Goal: Task Accomplishment & Management: Use online tool/utility

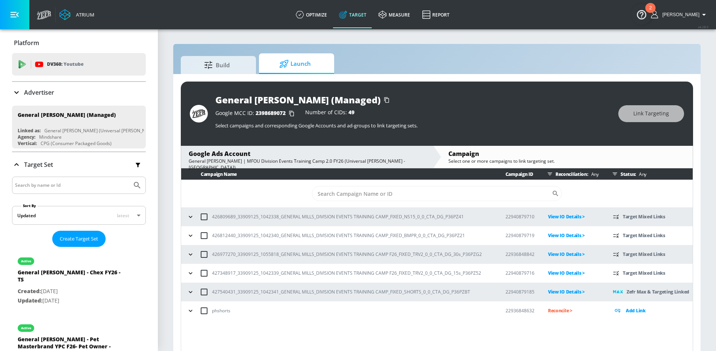
click at [314, 58] on span "Launch" at bounding box center [294, 64] width 57 height 18
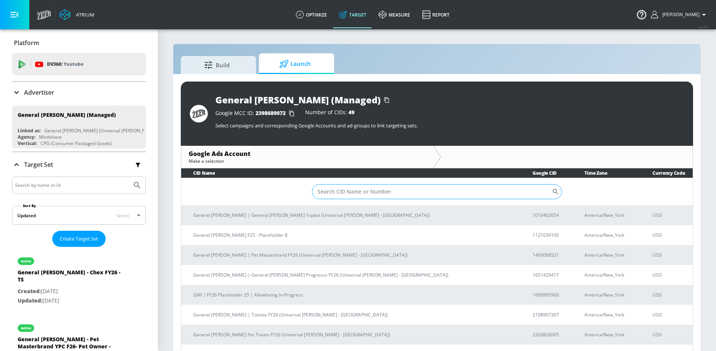
click at [369, 184] on input "Sort By" at bounding box center [432, 191] width 240 height 15
type input "cheerios"
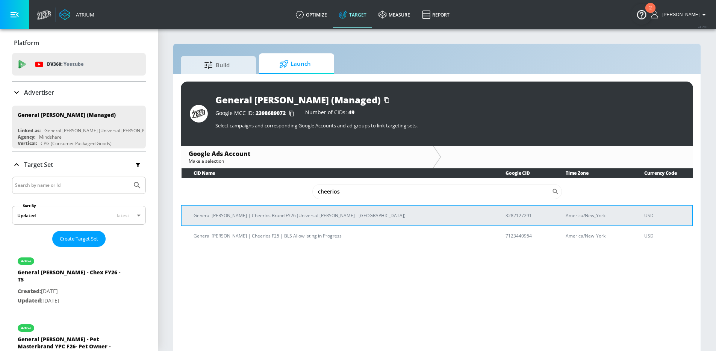
click at [307, 216] on p "General [PERSON_NAME] | Cheerios Brand FY26 (Universal [PERSON_NAME] - [GEOGRAP…" at bounding box center [341, 216] width 294 height 8
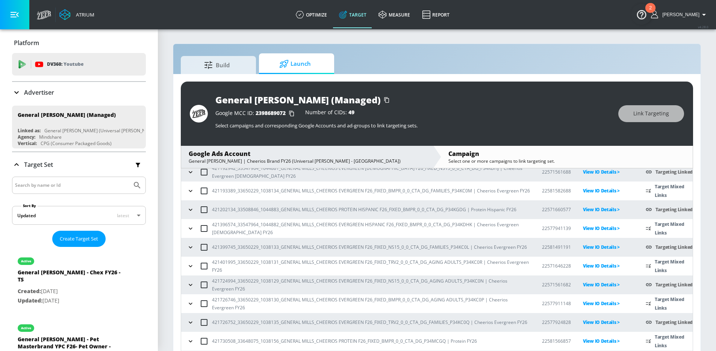
scroll to position [56, 0]
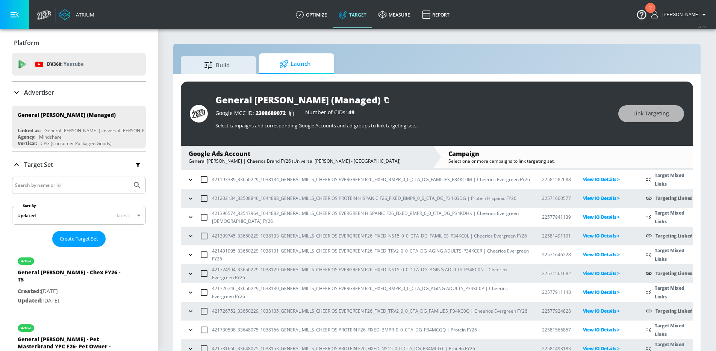
click at [193, 256] on icon "button" at bounding box center [191, 255] width 8 height 8
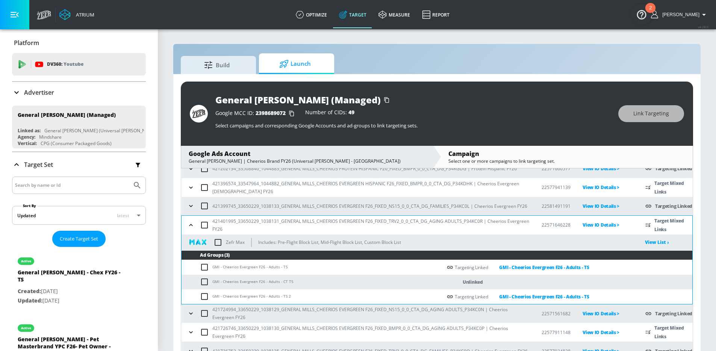
scroll to position [121, 0]
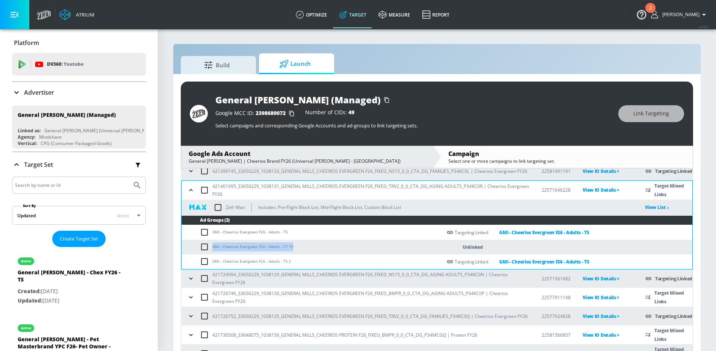
drag, startPoint x: 292, startPoint y: 248, endPoint x: 212, endPoint y: 249, distance: 80.1
click at [212, 249] on td "GMI - Cheerios Evergreen F26 - Adults - CT TS" at bounding box center [312, 247] width 260 height 15
click at [206, 248] on input "checkbox" at bounding box center [206, 246] width 12 height 9
checkbox input "true"
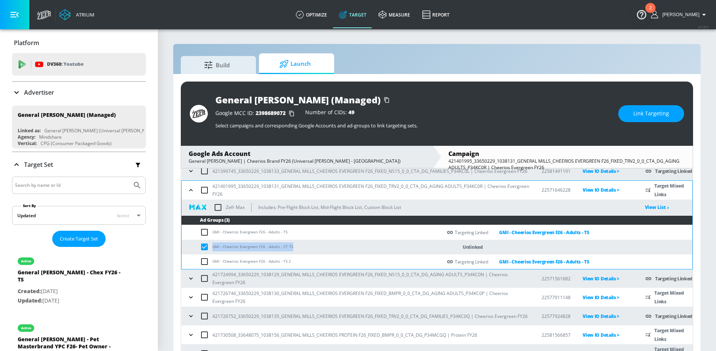
click at [664, 116] on span "Link Targeting" at bounding box center [651, 113] width 36 height 9
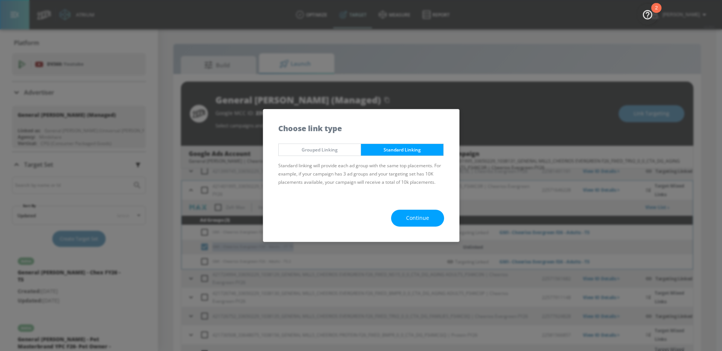
click at [407, 219] on span "Continue" at bounding box center [417, 217] width 23 height 9
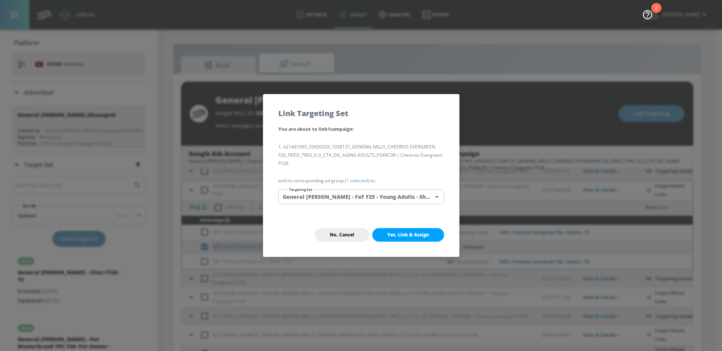
click at [339, 197] on body "Atrium optimize Target measure Report optimize Target measure Report v 4.28.0 […" at bounding box center [361, 181] width 722 height 362
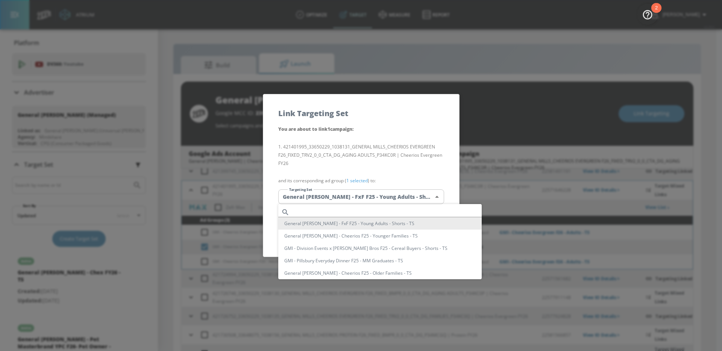
click at [339, 211] on input "text" at bounding box center [386, 212] width 189 height 10
paste input "GMI - Cheerios Evergreen F26 - Adults - CT TS"
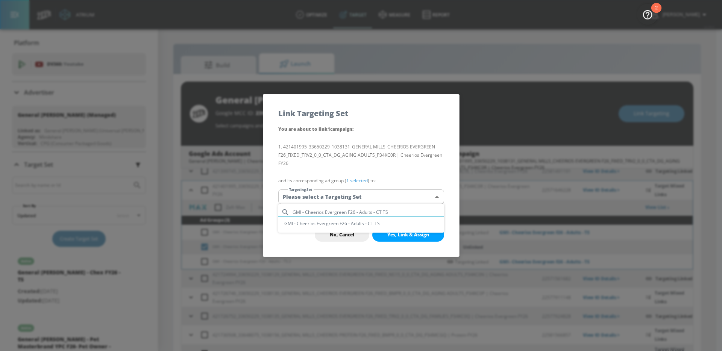
type input "GMI - Cheerios Evergreen F26 - Adults - CT TS"
click at [398, 224] on li "GMI - Cheerios Evergreen F26 - Adults - CT TS" at bounding box center [361, 223] width 166 height 12
type input "9dc6eae6-cb42-4546-855d-bfb3359479a1"
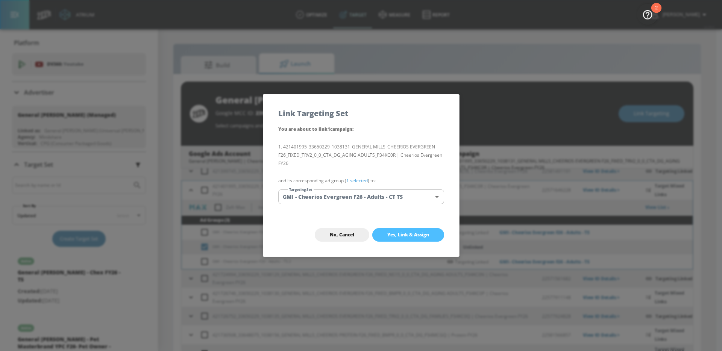
click at [414, 236] on span "Yes, Link & Assign" at bounding box center [408, 235] width 42 height 6
checkbox input "false"
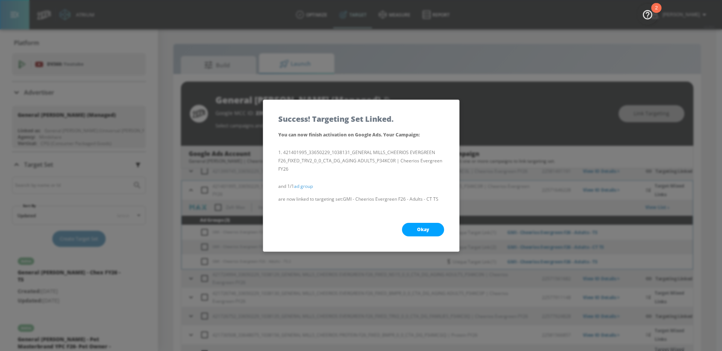
click at [427, 228] on span "Okay" at bounding box center [423, 230] width 12 height 6
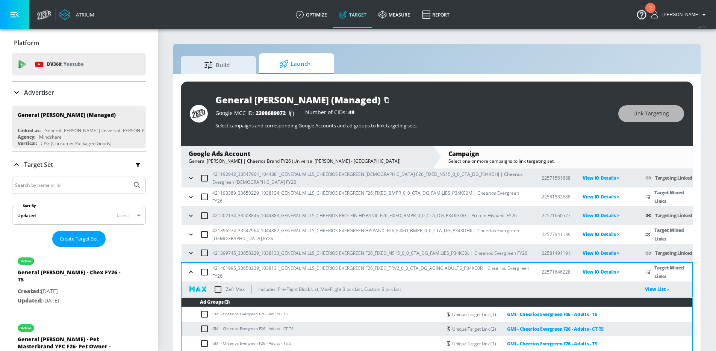
scroll to position [0, 0]
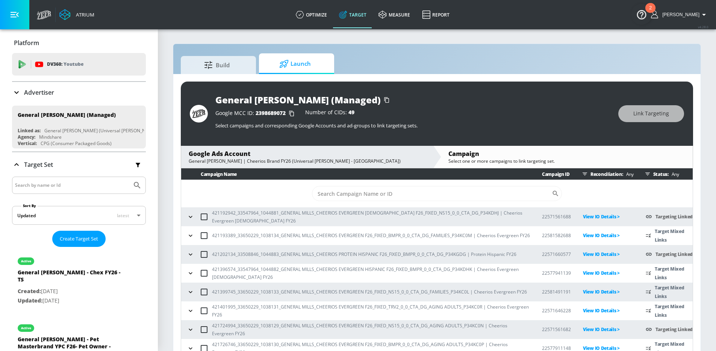
click at [187, 217] on icon "button" at bounding box center [191, 217] width 8 height 8
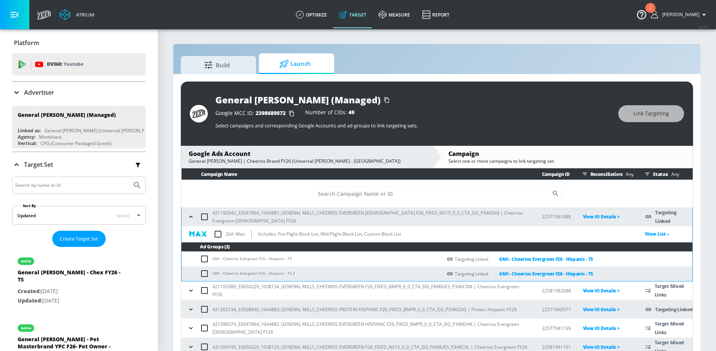
click at [187, 217] on button "button" at bounding box center [190, 216] width 11 height 11
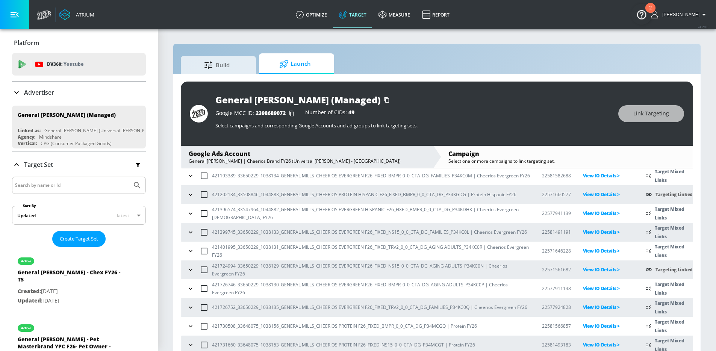
scroll to position [61, 0]
click at [191, 235] on icon "button" at bounding box center [191, 232] width 8 height 8
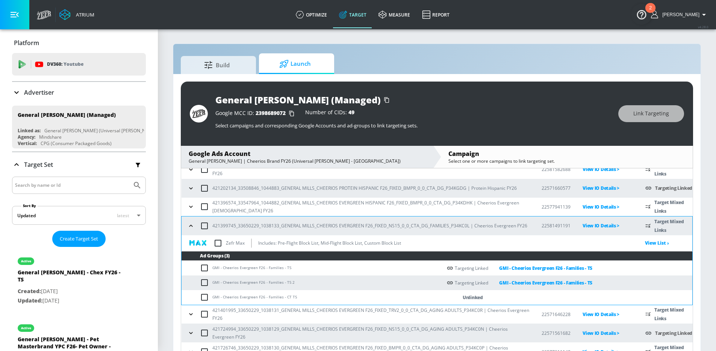
scroll to position [81, 0]
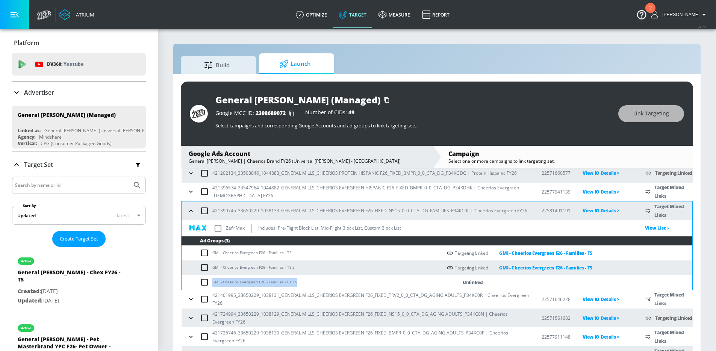
drag, startPoint x: 304, startPoint y: 285, endPoint x: 213, endPoint y: 283, distance: 90.2
click at [213, 283] on td "GMI - Cheerios Evergreen F26 - Families - CT TS" at bounding box center [312, 282] width 260 height 15
copy td "GMI - Cheerios Evergreen F26 - Families - CT TS"
click at [206, 282] on input "checkbox" at bounding box center [206, 282] width 12 height 9
checkbox input "true"
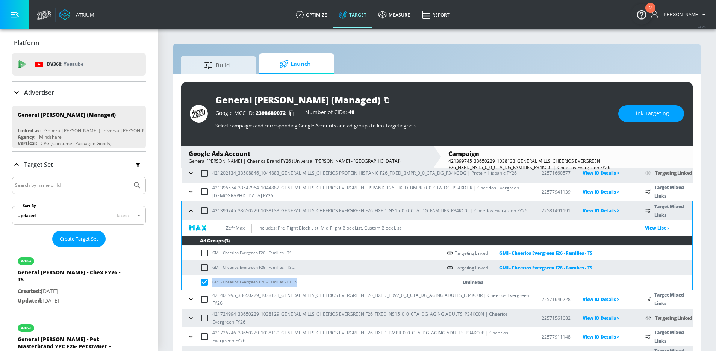
click at [647, 113] on span "Link Targeting" at bounding box center [651, 113] width 36 height 9
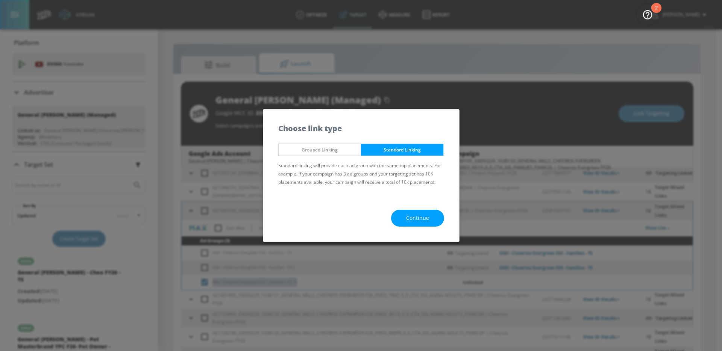
click at [409, 223] on button "Continue" at bounding box center [417, 218] width 53 height 17
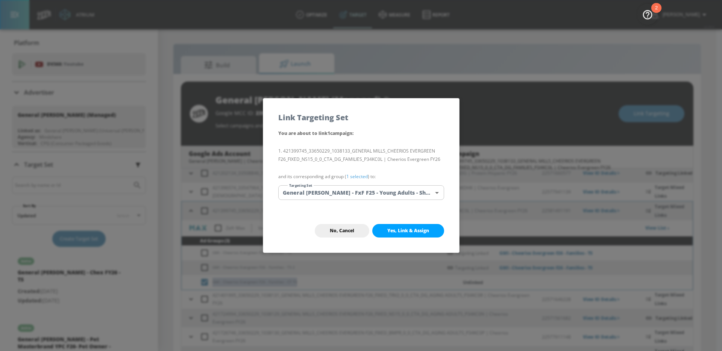
click at [348, 195] on body "Atrium optimize Target measure Report optimize Target measure Report v 4.28.0 W…" at bounding box center [361, 181] width 722 height 362
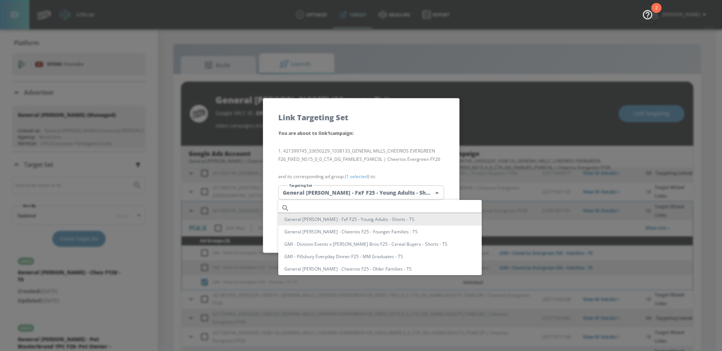
click at [340, 204] on input "text" at bounding box center [386, 208] width 189 height 10
paste input "GMI - Cheerios Evergreen F26 - Families - CT TS"
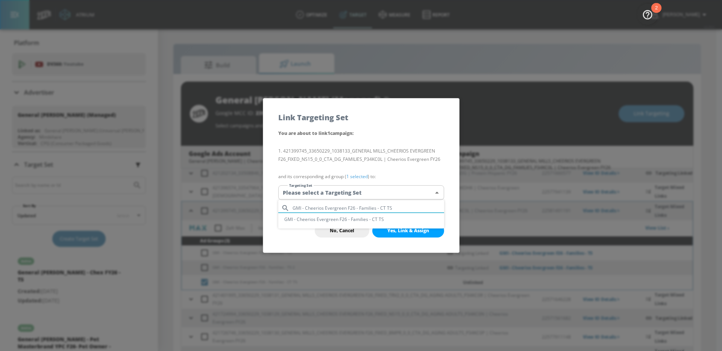
type input "GMI - Cheerios Evergreen F26 - Families - CT TS"
click at [344, 219] on li "GMI - Cheerios Evergreen F26 - Families - CT TS" at bounding box center [361, 219] width 166 height 12
type input "afe79644-4559-4311-b322-d2e0348679dc"
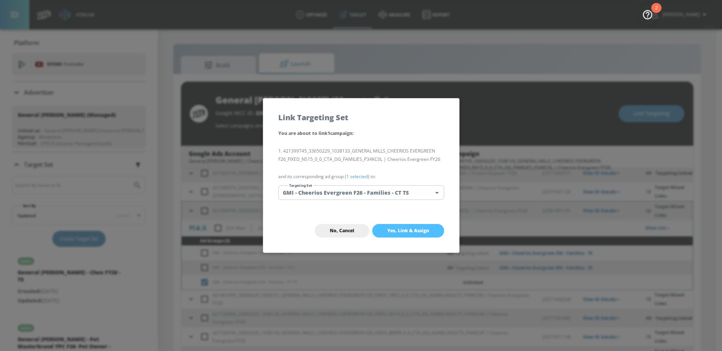
click at [420, 237] on button "Yes, Link & Assign" at bounding box center [408, 231] width 72 height 14
checkbox input "false"
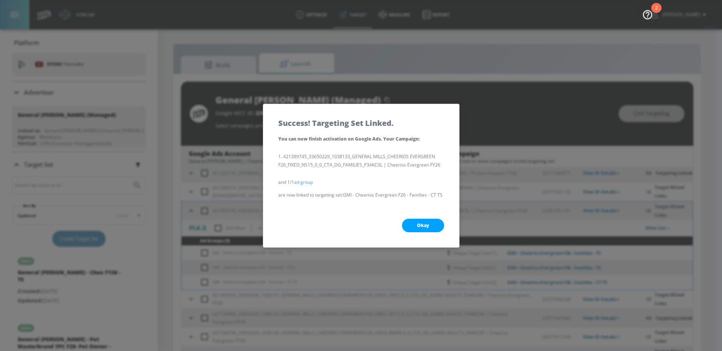
click at [418, 226] on span "Okay" at bounding box center [423, 225] width 12 height 6
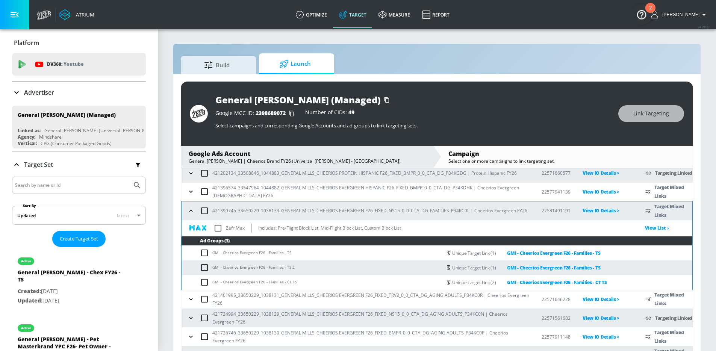
click at [191, 212] on icon "button" at bounding box center [191, 211] width 8 height 8
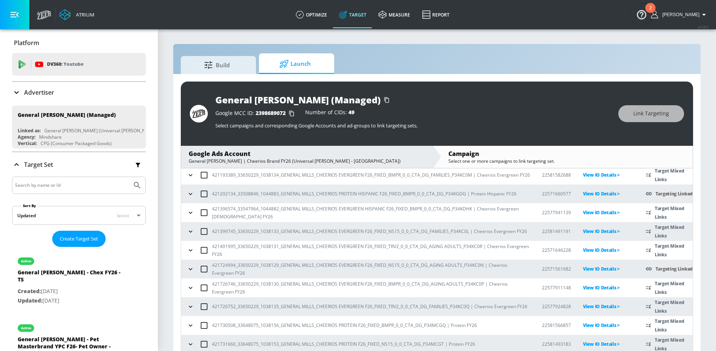
click at [188, 251] on icon "button" at bounding box center [191, 251] width 8 height 8
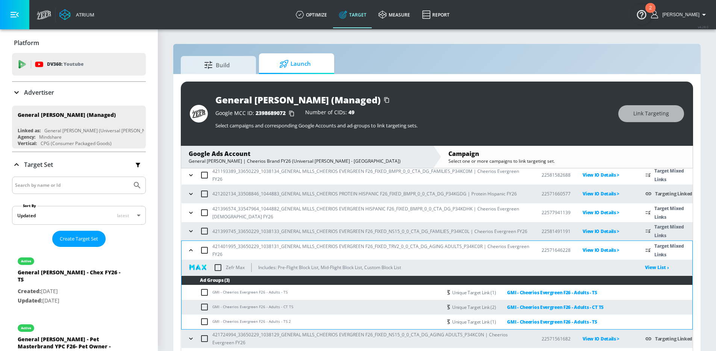
click at [188, 251] on icon "button" at bounding box center [191, 251] width 8 height 8
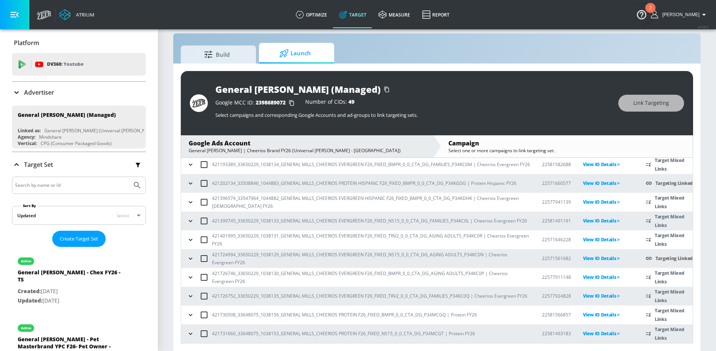
scroll to position [11, 0]
click at [190, 291] on button "button" at bounding box center [190, 295] width 11 height 11
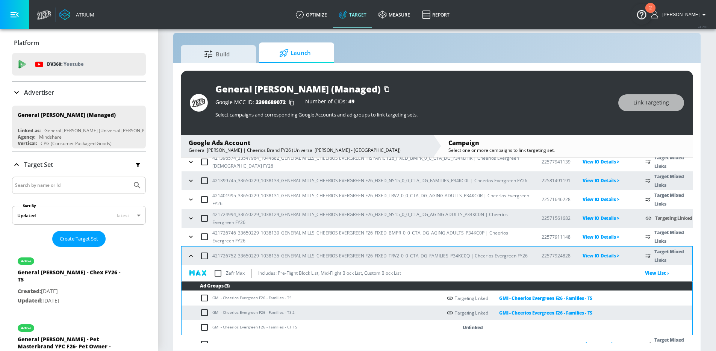
scroll to position [130, 0]
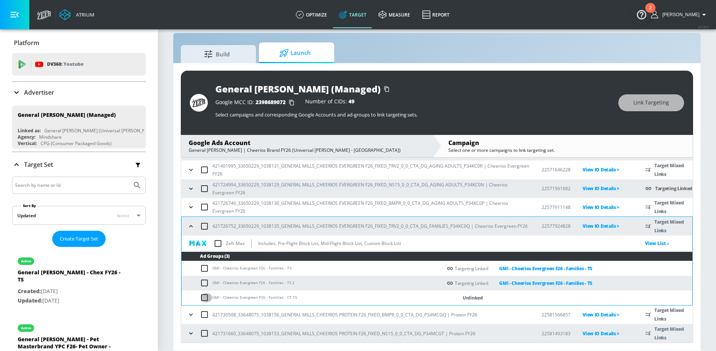
click at [205, 300] on input "checkbox" at bounding box center [206, 297] width 12 height 9
checkbox input "true"
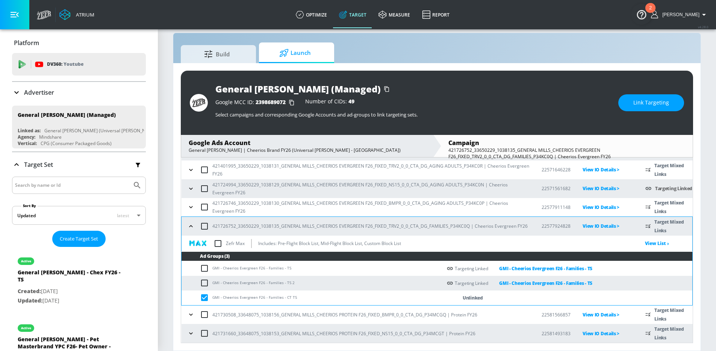
click at [642, 107] on span "Link Targeting" at bounding box center [651, 102] width 36 height 9
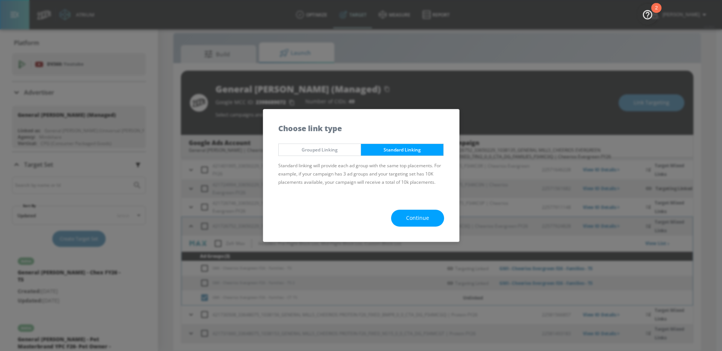
click at [436, 222] on button "Continue" at bounding box center [417, 218] width 53 height 17
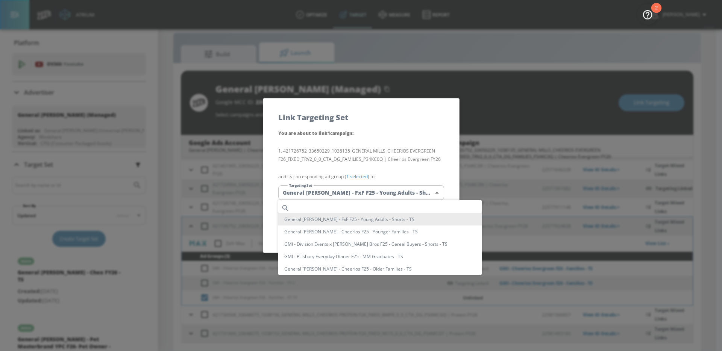
click at [387, 194] on body "Atrium optimize Target measure Report optimize Target measure Report v 4.28.0 W…" at bounding box center [361, 170] width 722 height 362
click at [346, 204] on input "text" at bounding box center [386, 208] width 189 height 10
paste input "GMI - Cheerios Evergreen F26 - Families - CT TS"
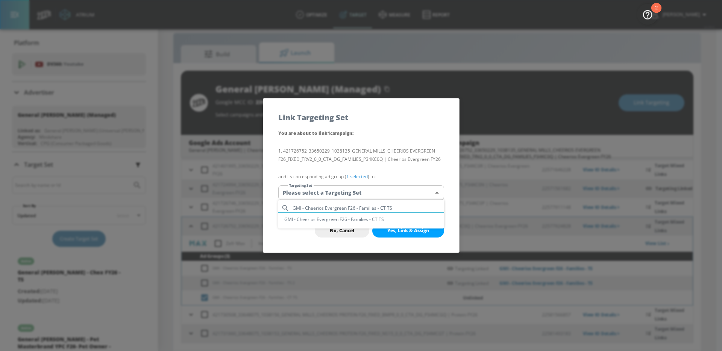
type input "GMI - Cheerios Evergreen F26 - Families - CT TS"
click at [372, 216] on li "GMI - Cheerios Evergreen F26 - Families - CT TS" at bounding box center [361, 219] width 166 height 12
type input "afe79644-4559-4311-b322-d2e0348679dc"
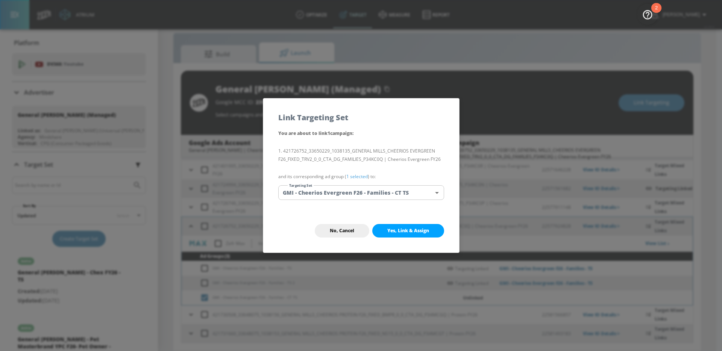
click at [413, 232] on span "Yes, Link & Assign" at bounding box center [408, 231] width 42 height 6
checkbox input "false"
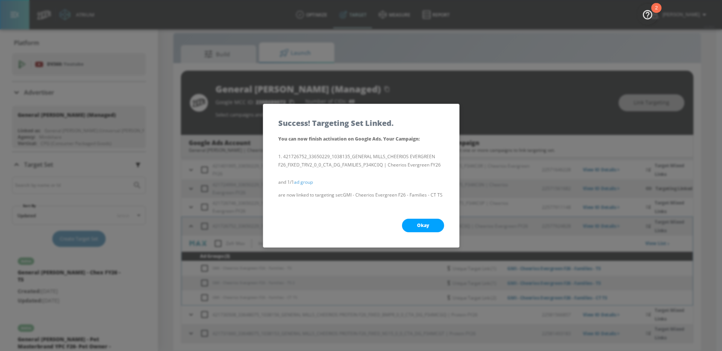
click at [426, 230] on button "Okay" at bounding box center [423, 226] width 42 height 14
